Goal: Check status: Check status

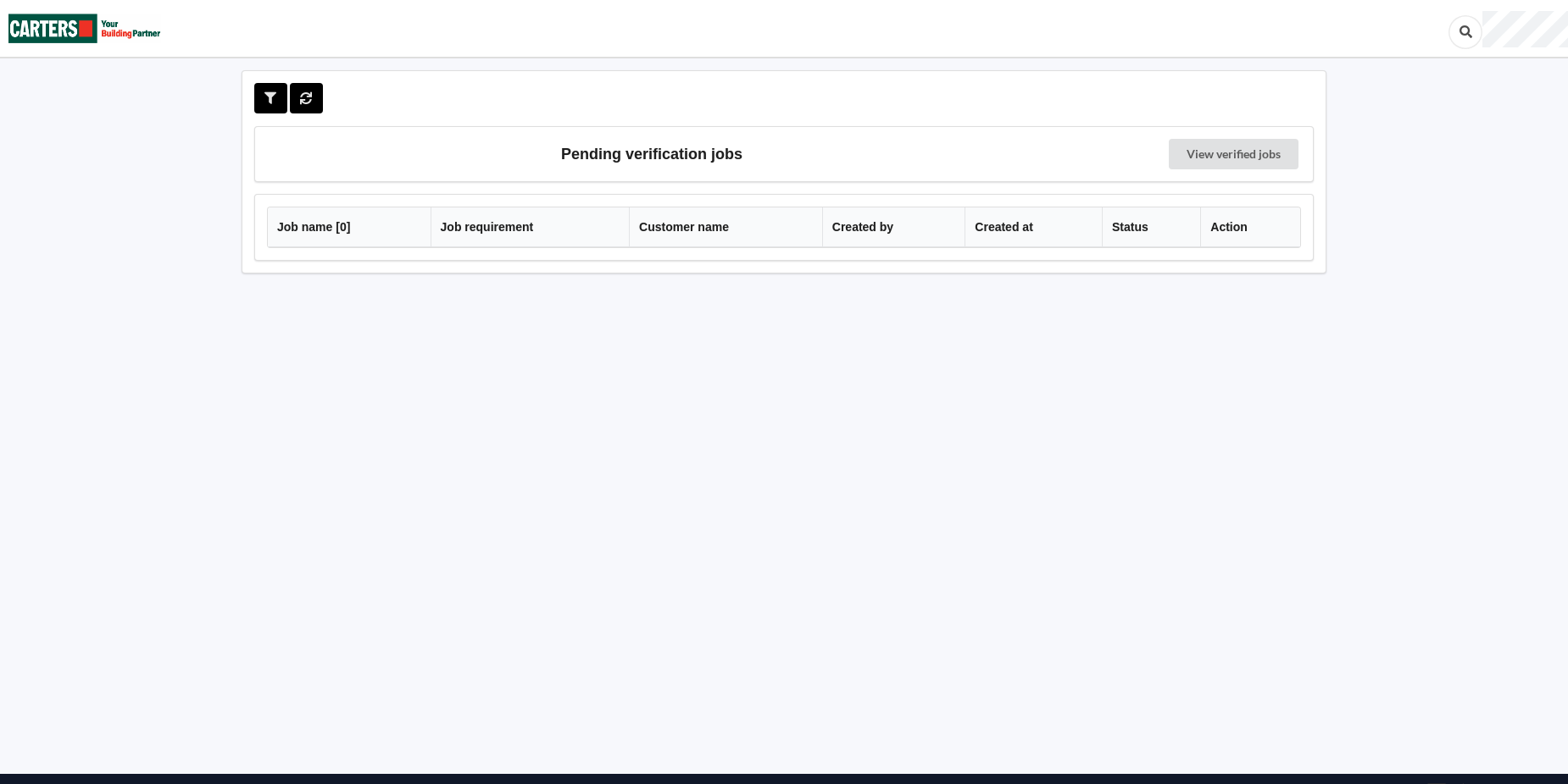
click at [266, 392] on div "Pending verification jobs View verified jobs Job name [ 0 ] Job requirement Cus…" at bounding box center [784, 420] width 1124 height 700
drag, startPoint x: 103, startPoint y: 280, endPoint x: 96, endPoint y: 291, distance: 13.0
click at [103, 280] on div "Pending verification jobs View verified jobs Job name [ 0 ] Job requirement Cus…" at bounding box center [784, 420] width 1568 height 842
drag, startPoint x: 1410, startPoint y: 6, endPoint x: 907, endPoint y: 553, distance: 743.1
click at [907, 553] on div "Pending verification jobs View verified jobs Job name [ 0 ] Job requirement Cus…" at bounding box center [784, 420] width 1124 height 700
